Goal: Navigation & Orientation: Understand site structure

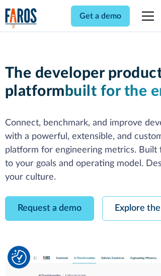
scroll to position [57, 0]
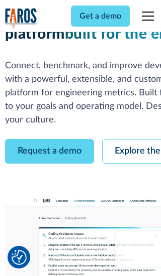
click at [49, 139] on link "Request a demo" at bounding box center [49, 151] width 89 height 25
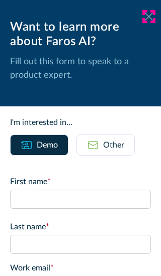
click at [149, 17] on icon at bounding box center [149, 17] width 8 height 8
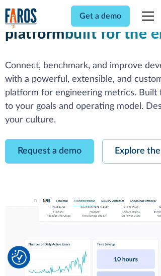
click at [131, 139] on link "Explore the platform" at bounding box center [155, 151] width 107 height 25
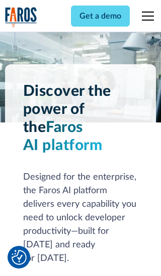
scroll to position [7543, 0]
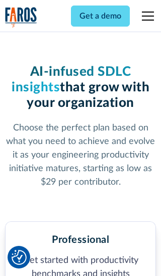
scroll to position [1556, 0]
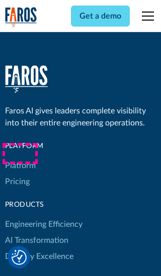
click at [20, 158] on link "Platform" at bounding box center [20, 166] width 31 height 16
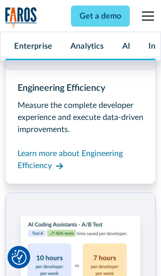
scroll to position [7865, 0]
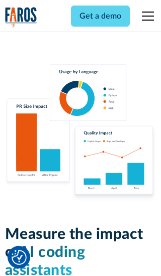
scroll to position [6208, 0]
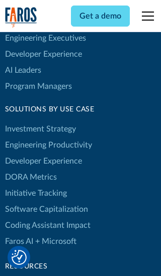
click at [30, 169] on link "DORA Metrics" at bounding box center [31, 177] width 52 height 16
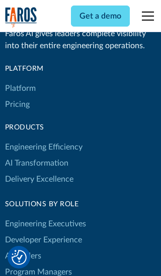
scroll to position [4397, 0]
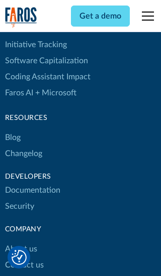
scroll to position [4530, 0]
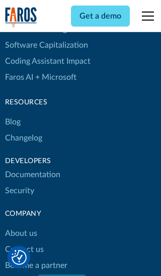
click at [23, 138] on link "Changelog" at bounding box center [23, 138] width 37 height 16
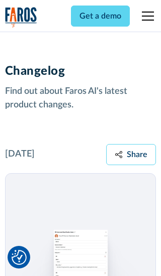
scroll to position [12129, 0]
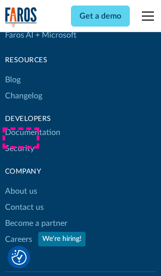
click at [21, 183] on link "About us" at bounding box center [21, 191] width 32 height 16
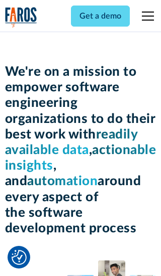
scroll to position [3463, 0]
